Goal: Task Accomplishment & Management: Manage account settings

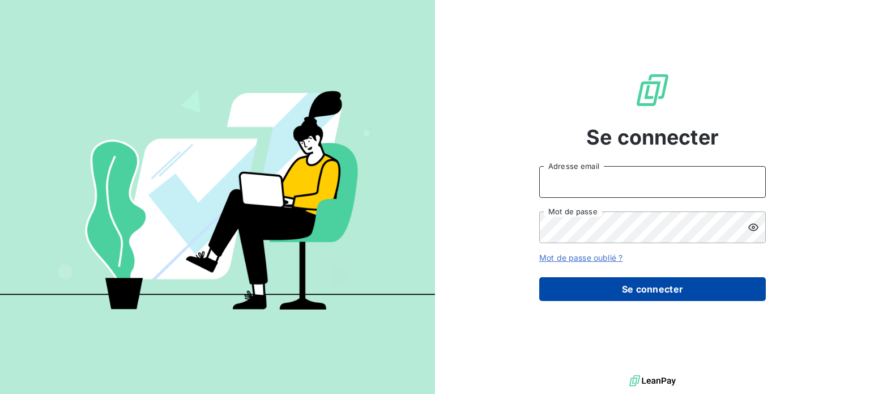
type input "[EMAIL_ADDRESS][DOMAIN_NAME]"
click at [610, 289] on button "Se connecter" at bounding box center [652, 289] width 227 height 24
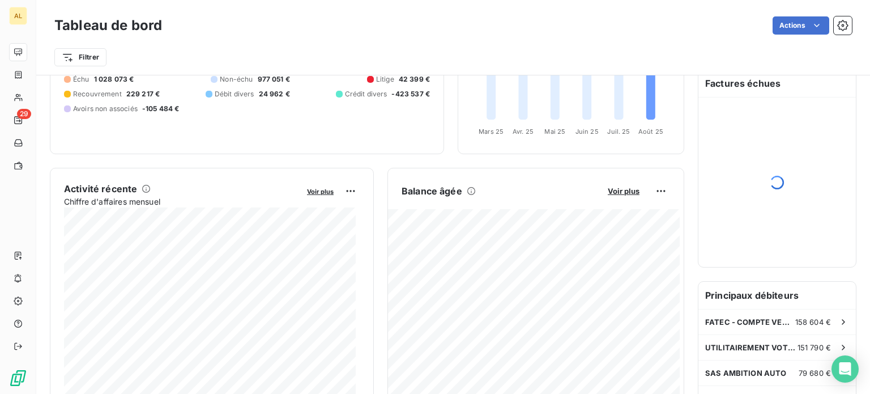
scroll to position [57, 0]
